Goal: Task Accomplishment & Management: Manage account settings

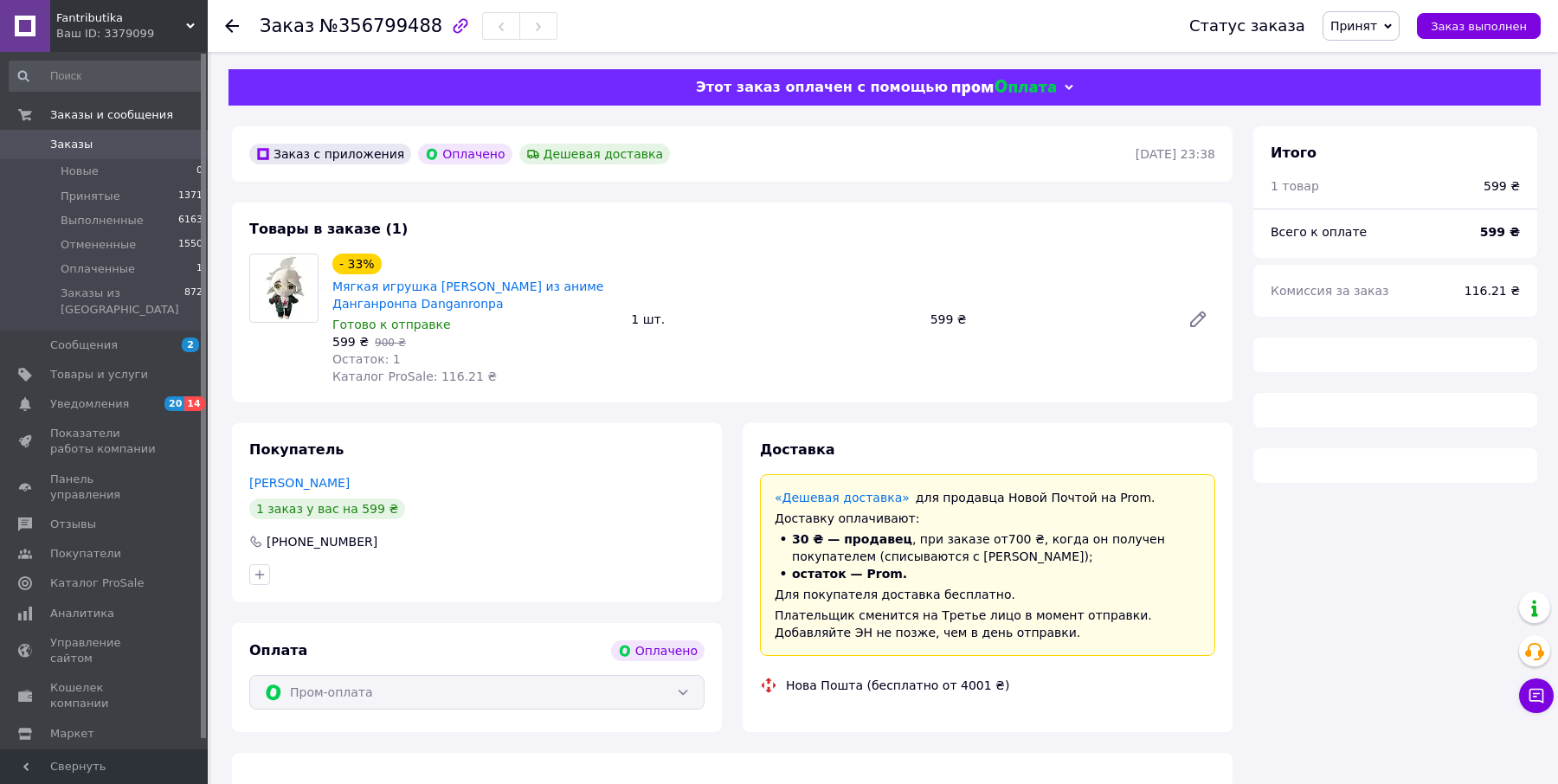
click at [70, 135] on link "Заказы 0" at bounding box center [106, 144] width 213 height 30
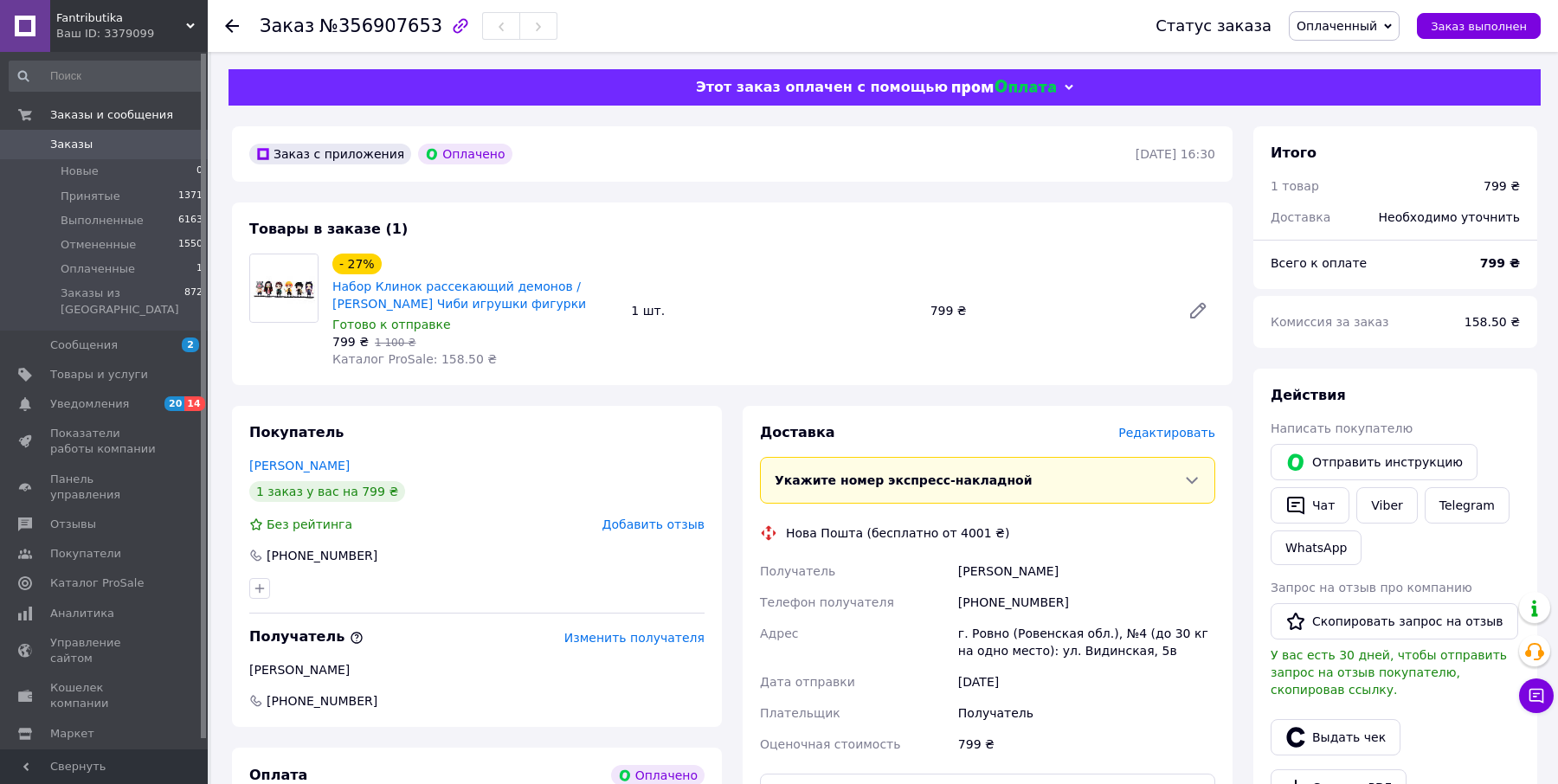
scroll to position [308, 0]
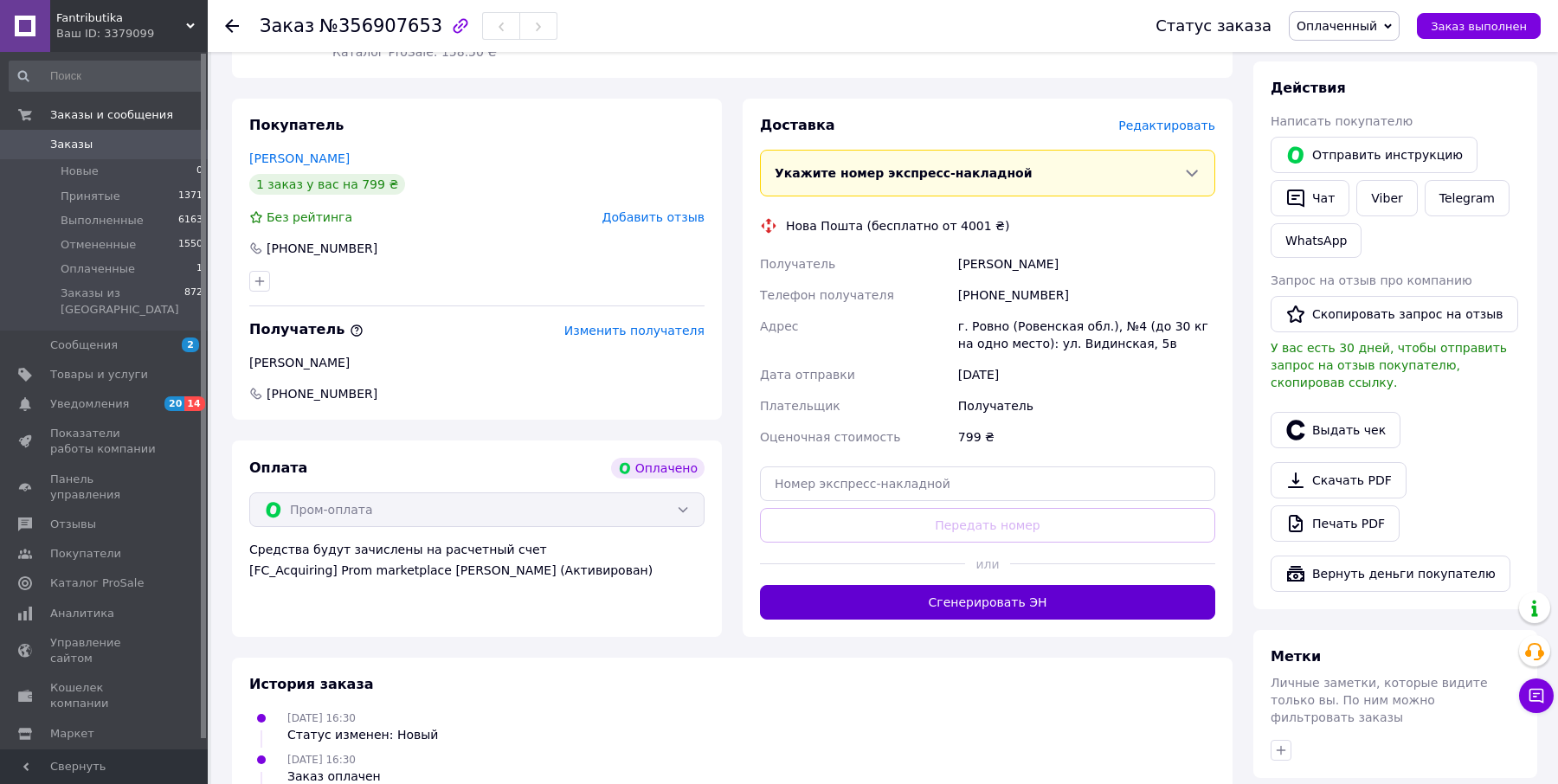
click at [930, 610] on button "Сгенерировать ЭН" at bounding box center [987, 602] width 455 height 35
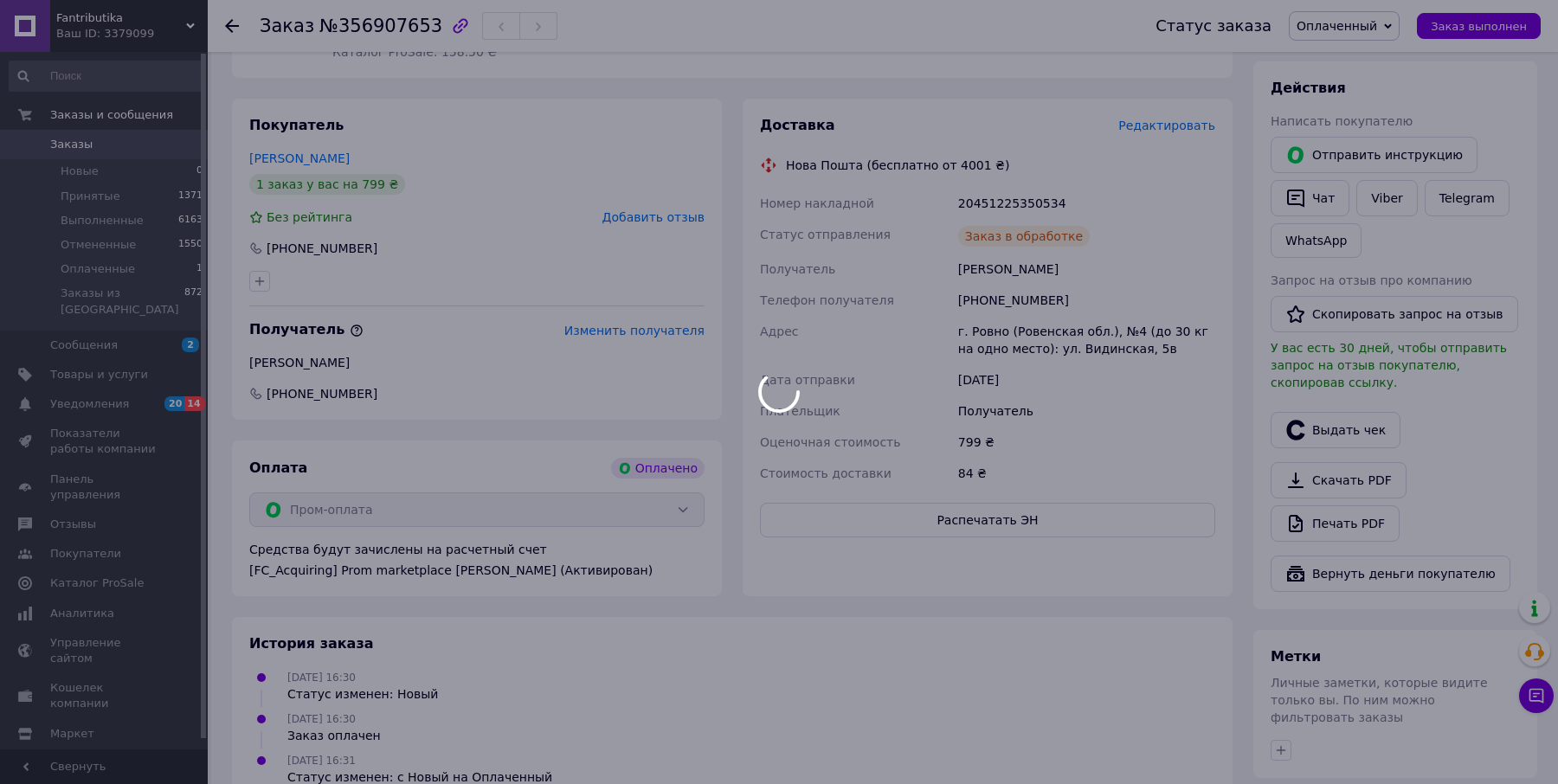
click at [647, 51] on body "Fantributika Ваш ID: 3379099 Сайт Fantributika Кабинет покупателя Проверить сос…" at bounding box center [779, 370] width 1558 height 1355
